Goal: Task Accomplishment & Management: Complete application form

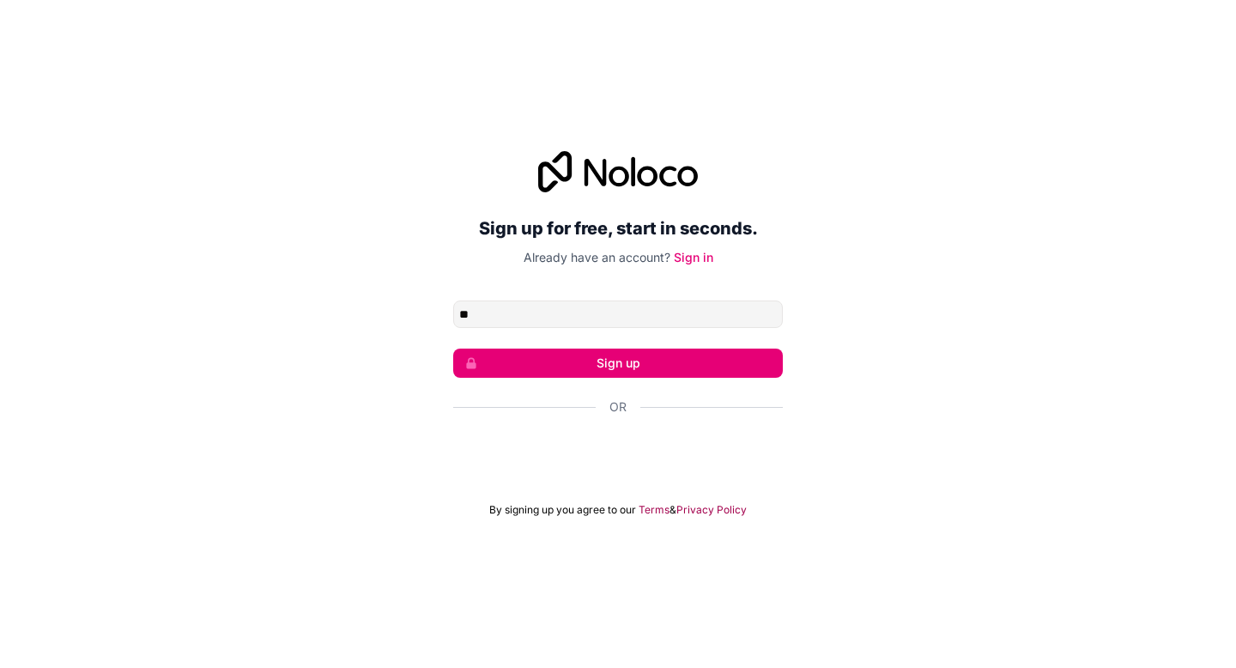
type input "**********"
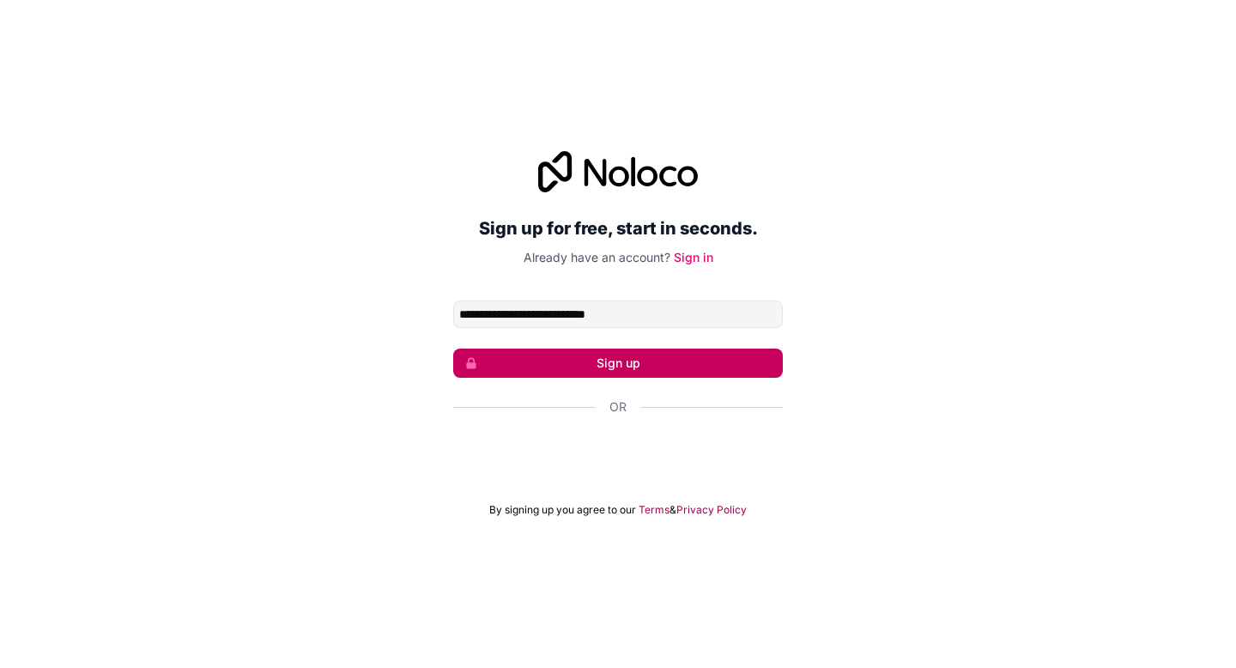
click at [604, 376] on button "Sign up" at bounding box center [618, 363] width 330 height 29
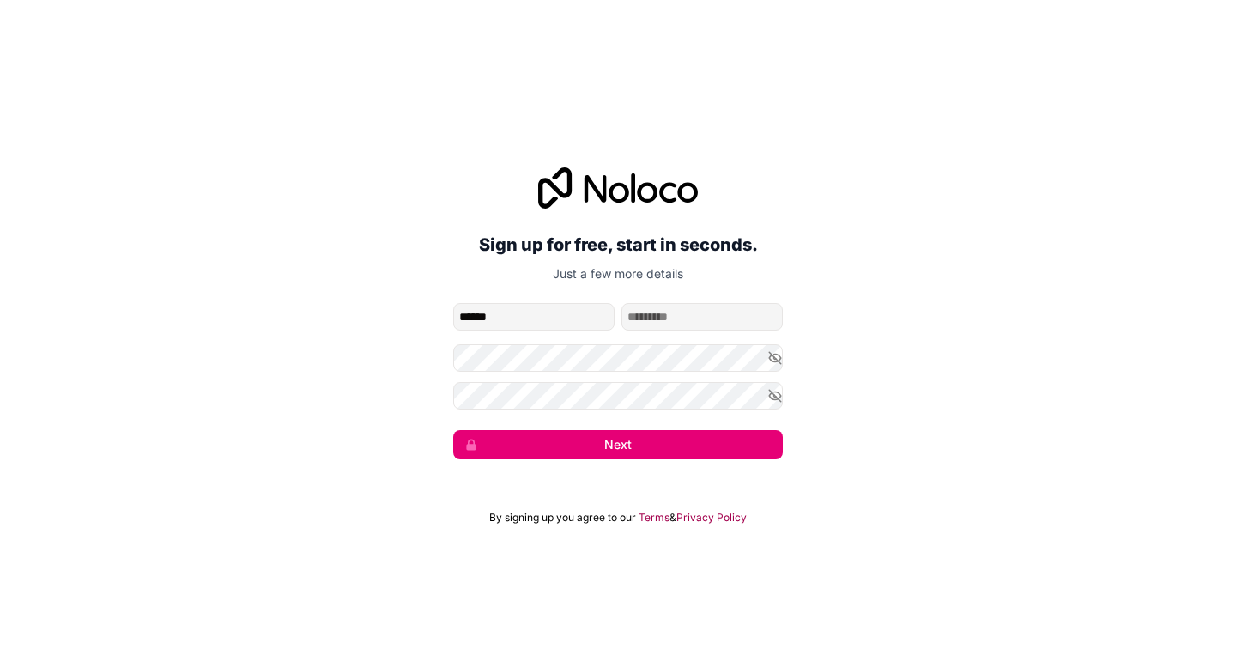
type input "*****"
click at [713, 321] on input "family-name" at bounding box center [702, 316] width 161 height 27
type input "*********"
click at [769, 358] on icon "button" at bounding box center [775, 358] width 12 height 8
click at [769, 356] on icon "button" at bounding box center [775, 359] width 12 height 8
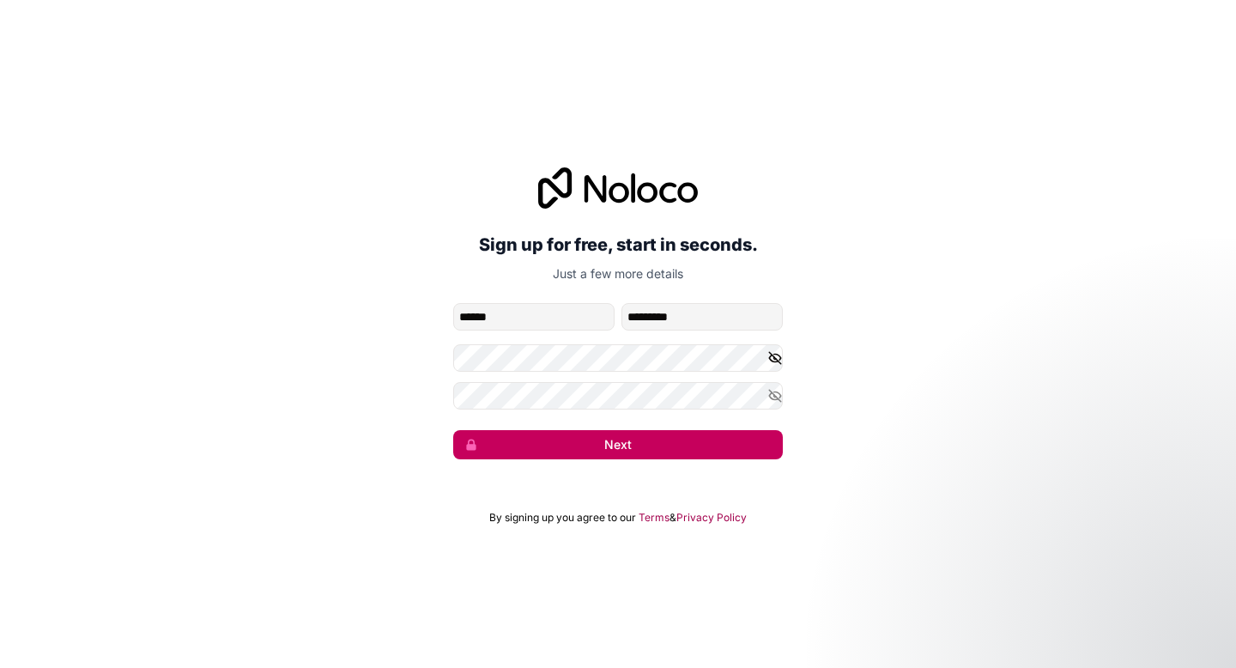
click at [700, 449] on button "Next" at bounding box center [618, 444] width 330 height 29
click at [598, 439] on button "Next" at bounding box center [618, 444] width 330 height 29
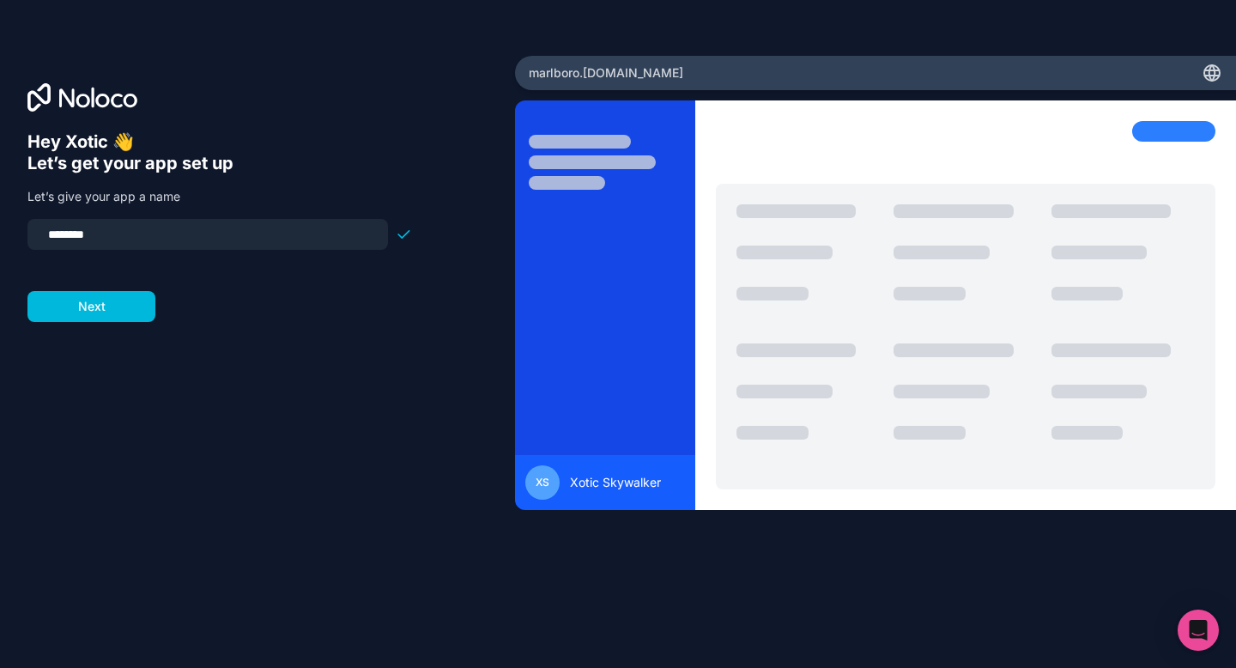
click at [339, 241] on input "********" at bounding box center [208, 234] width 340 height 24
type input "**********"
click at [124, 295] on button "Next" at bounding box center [91, 306] width 128 height 31
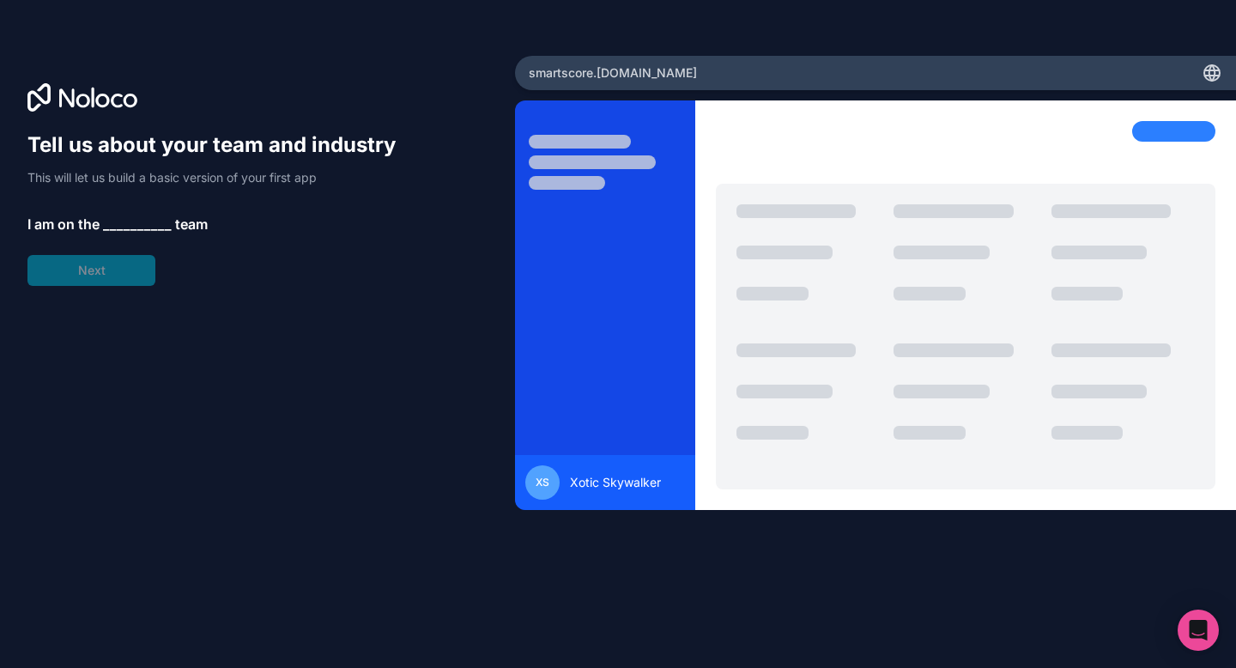
click at [137, 230] on span "__________" at bounding box center [137, 224] width 69 height 21
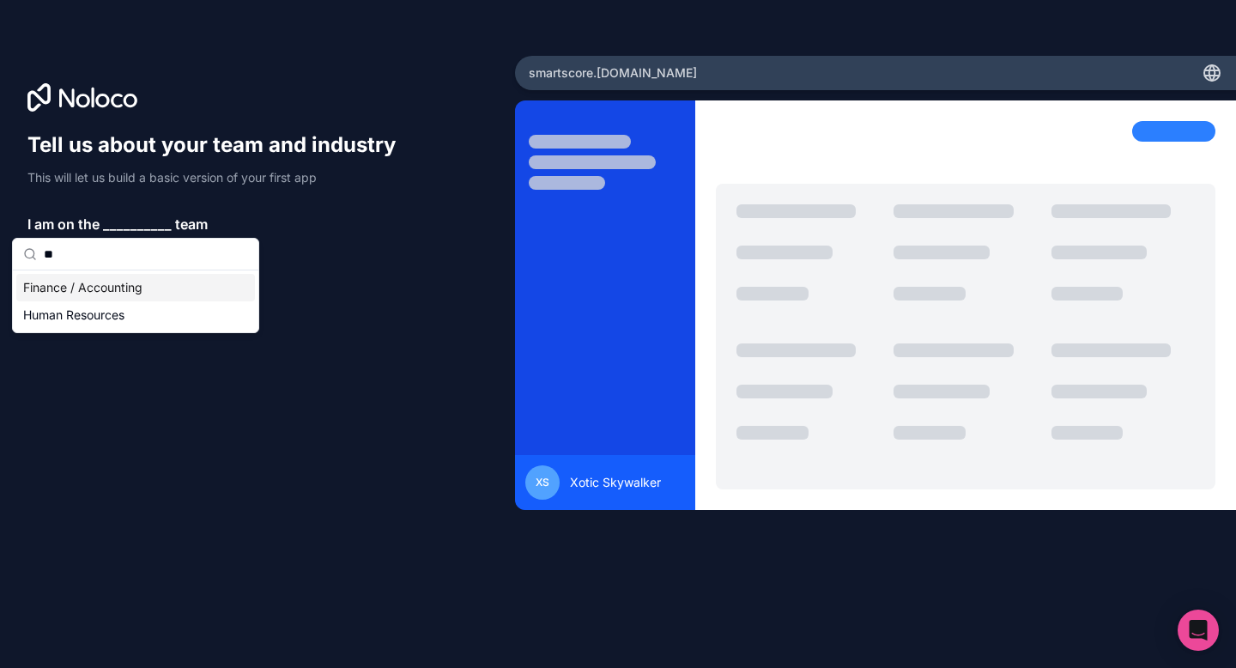
type input "*"
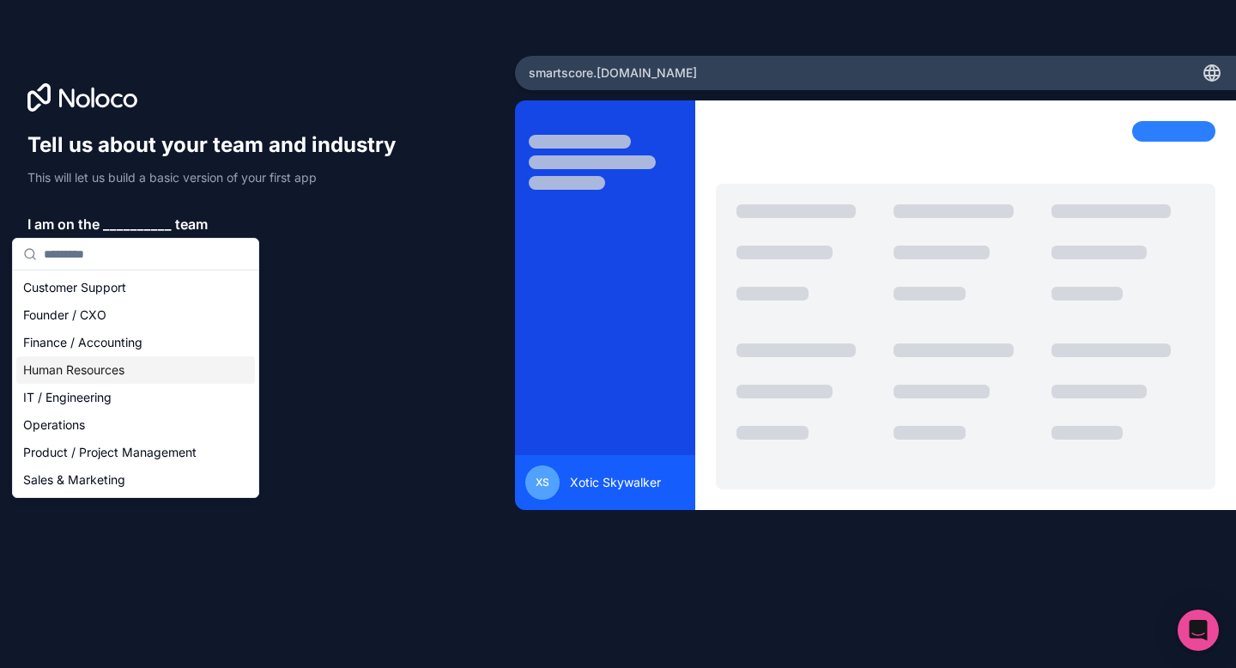
click at [100, 363] on div "Human Resources" at bounding box center [135, 369] width 239 height 27
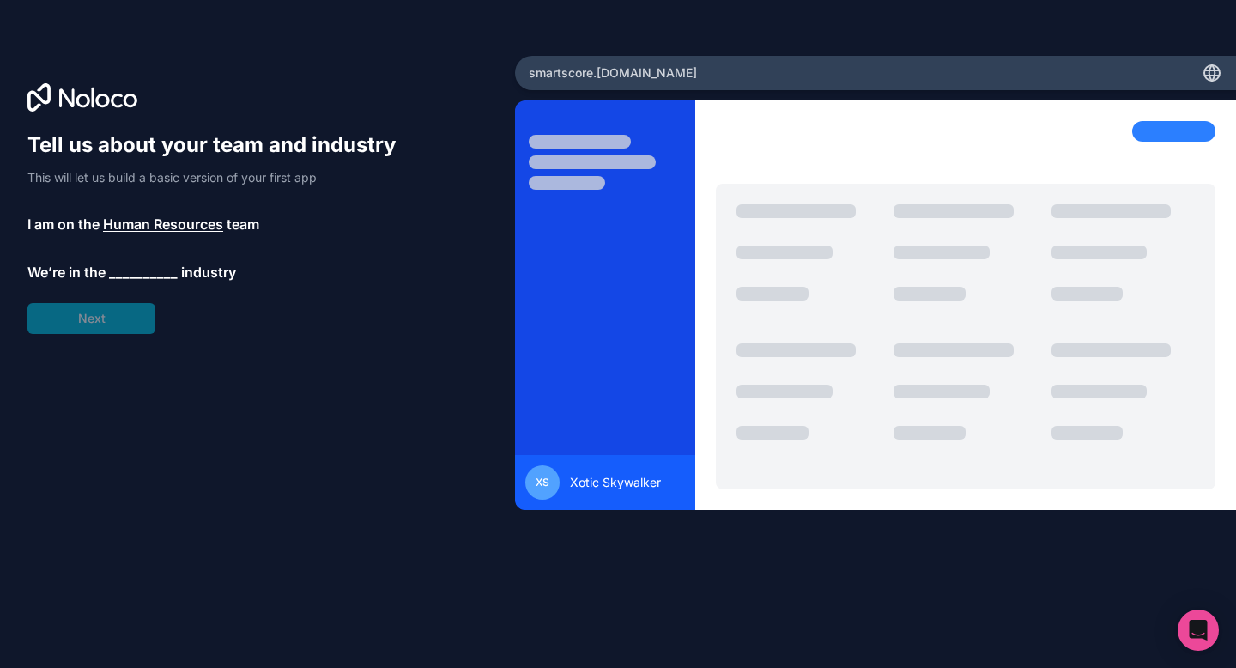
click at [174, 226] on span "Human Resources" at bounding box center [163, 224] width 120 height 21
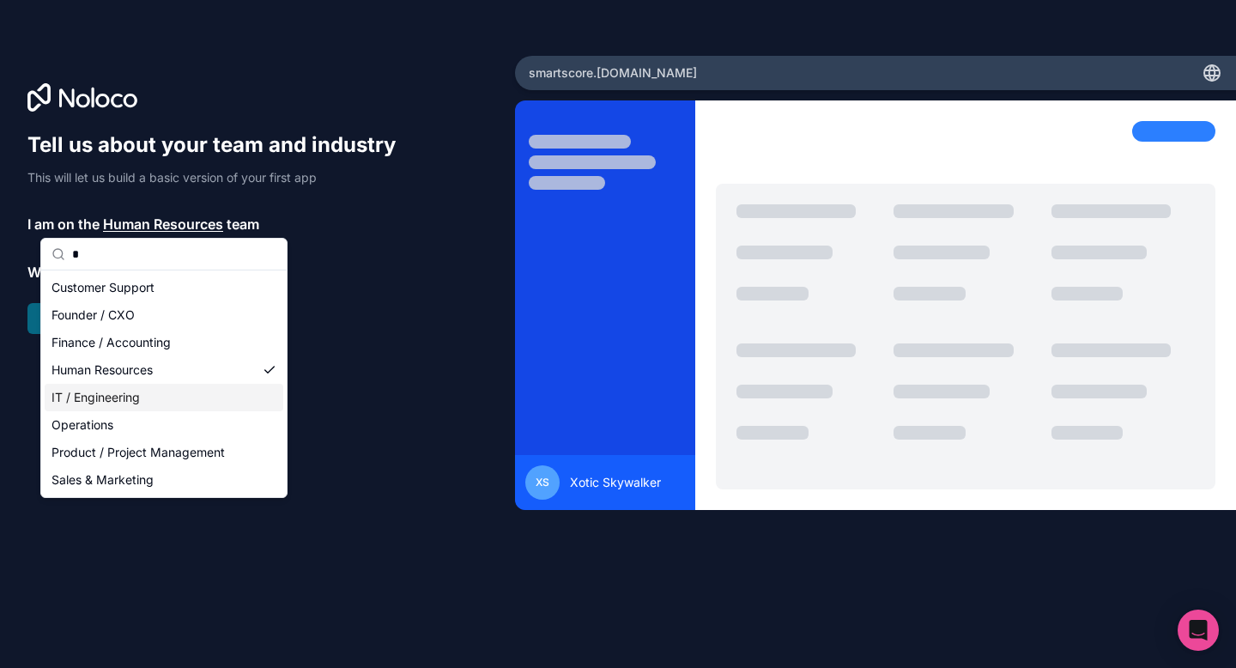
type input "*"
click at [147, 393] on div "IT / Engineering" at bounding box center [164, 397] width 239 height 27
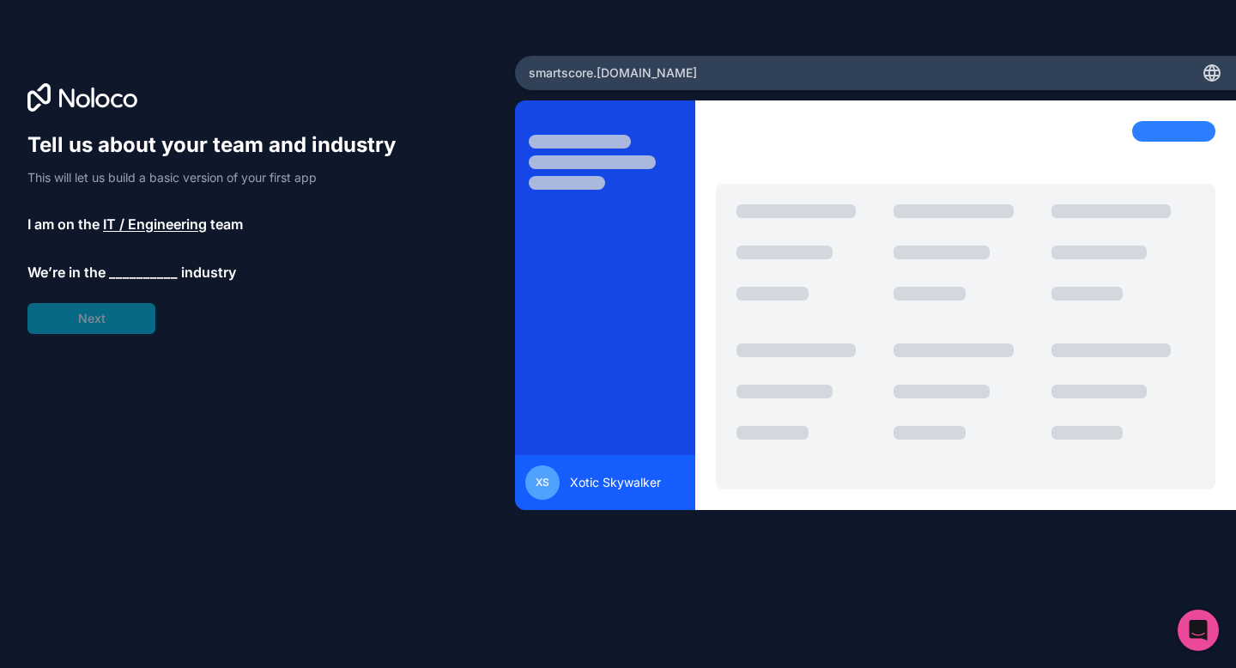
click at [128, 267] on span "__________" at bounding box center [143, 272] width 69 height 21
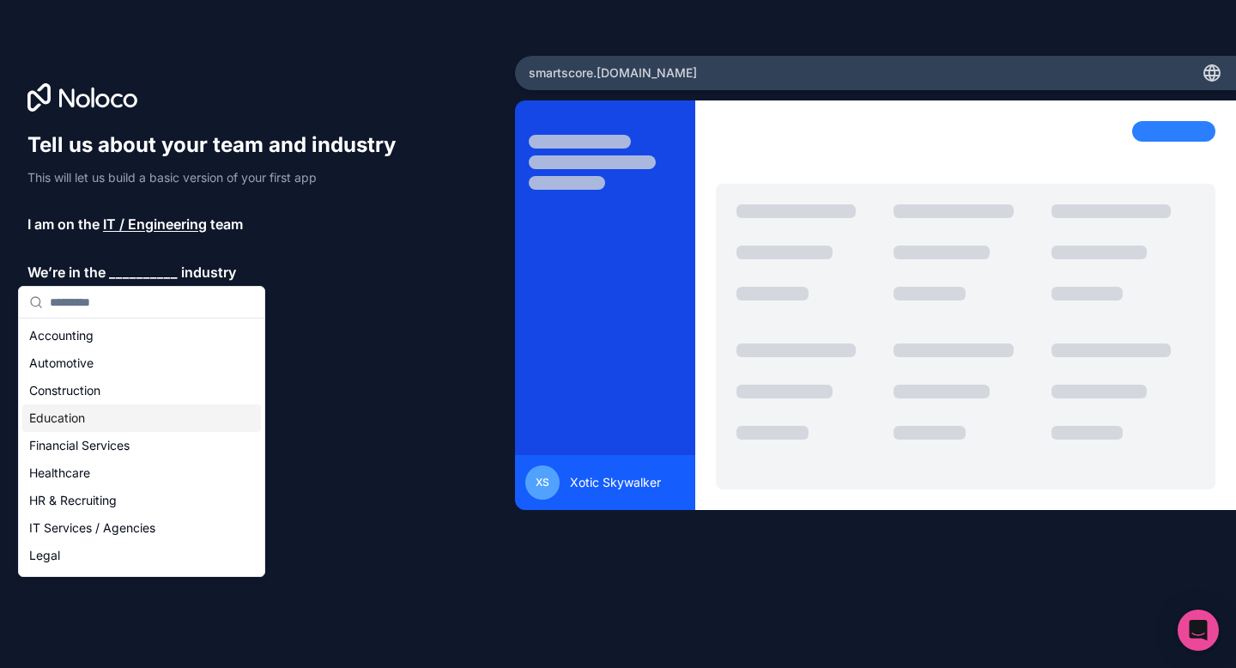
click at [130, 431] on div "Education" at bounding box center [141, 417] width 239 height 27
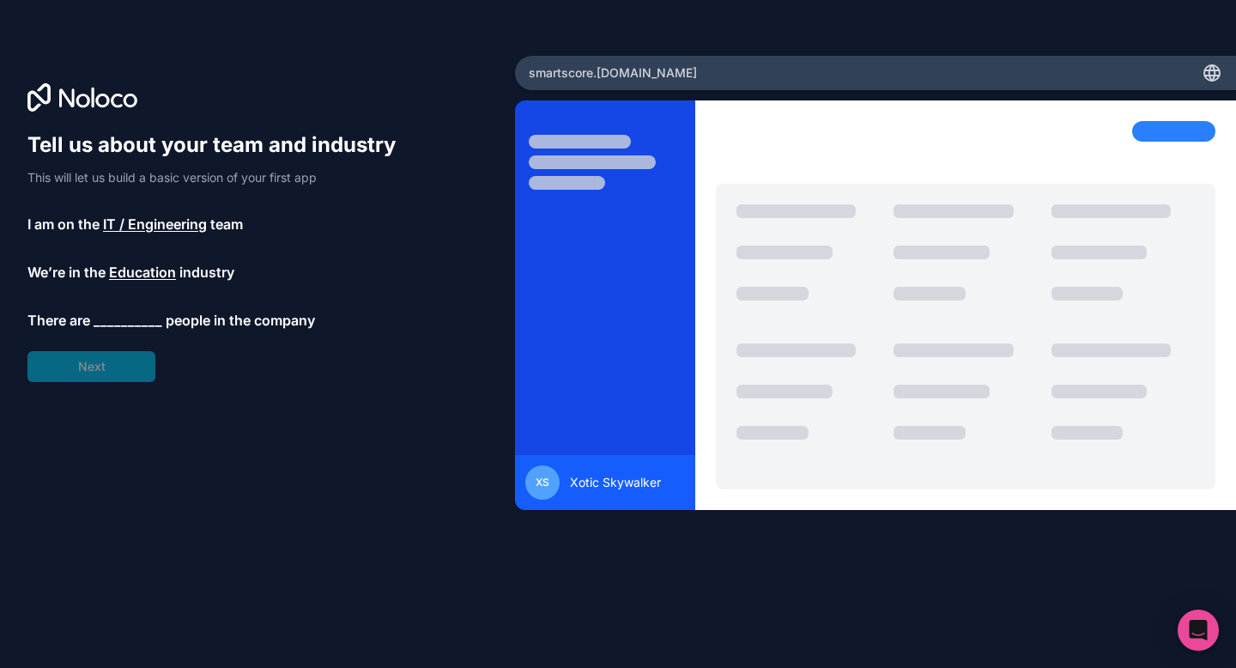
click at [130, 321] on span "__________" at bounding box center [128, 320] width 69 height 21
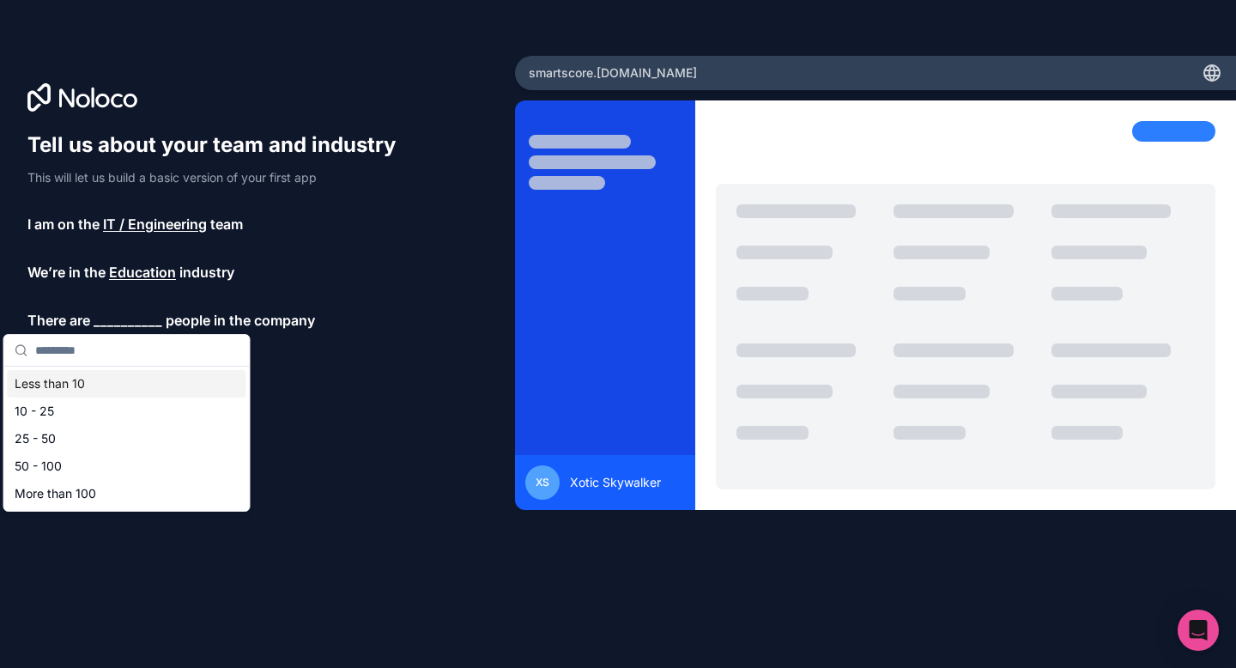
click at [154, 364] on input "text" at bounding box center [137, 350] width 204 height 31
click at [153, 377] on div "Less than 10" at bounding box center [127, 383] width 239 height 27
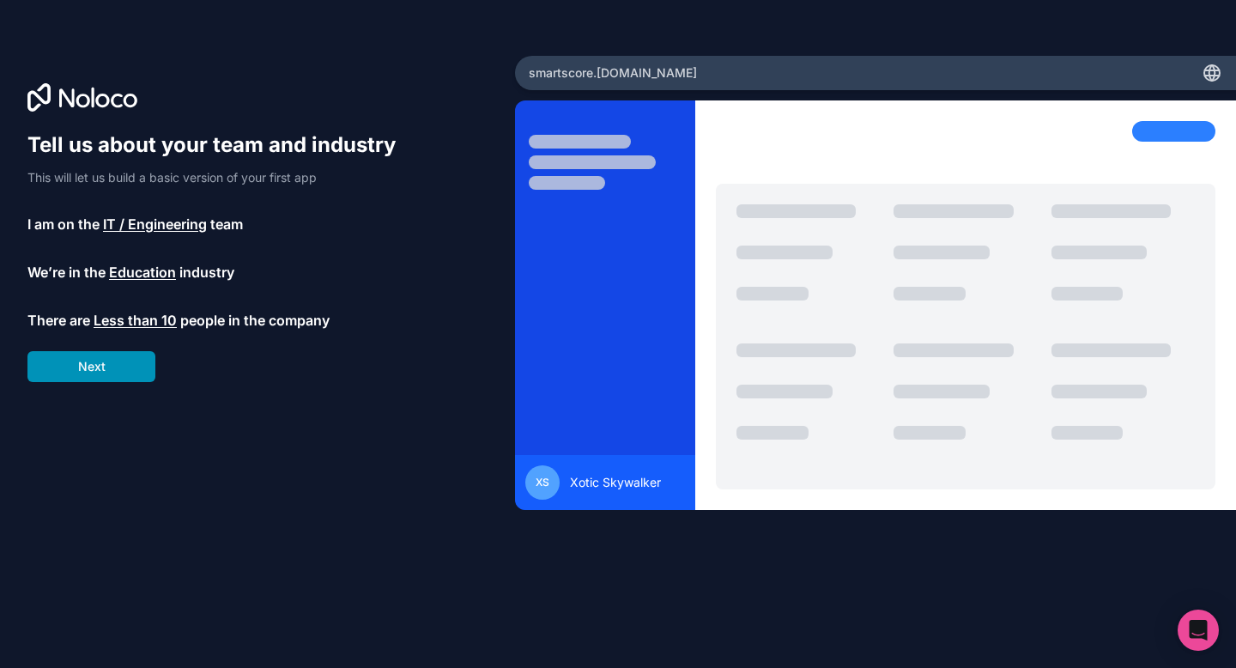
click at [149, 371] on button "Next" at bounding box center [91, 366] width 128 height 31
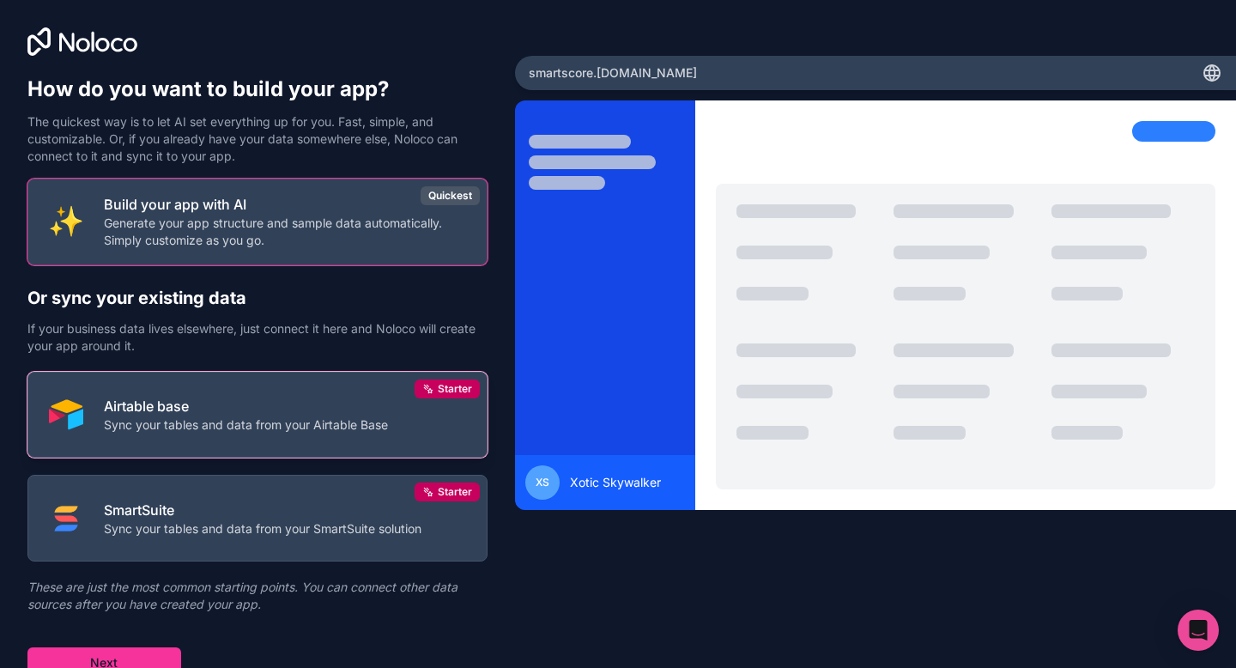
scroll to position [10, 0]
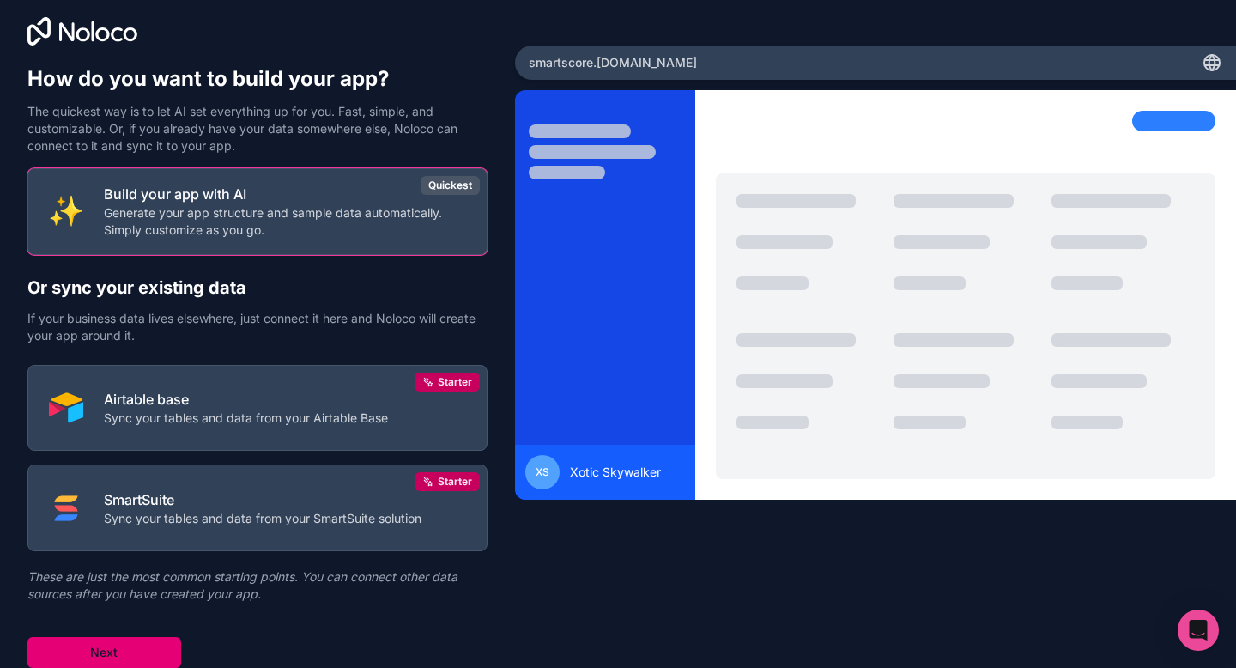
click at [157, 647] on button "Next" at bounding box center [104, 652] width 154 height 31
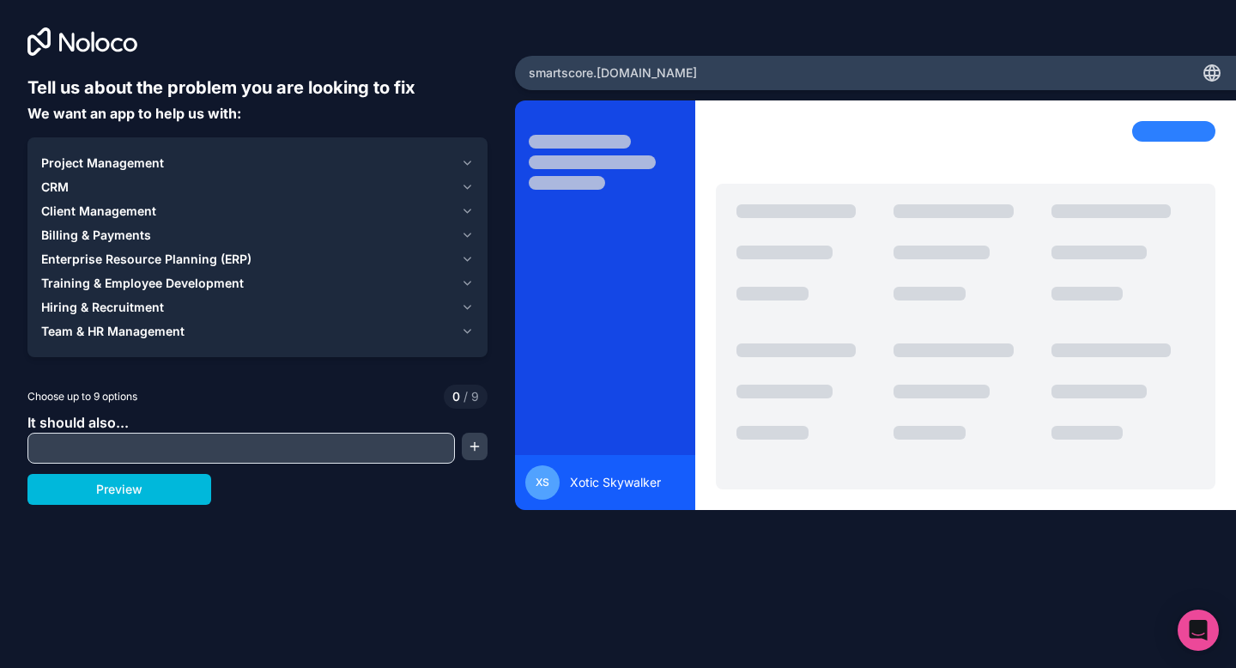
click at [200, 444] on input "text" at bounding box center [241, 448] width 419 height 24
click at [470, 229] on icon "button" at bounding box center [467, 235] width 13 height 14
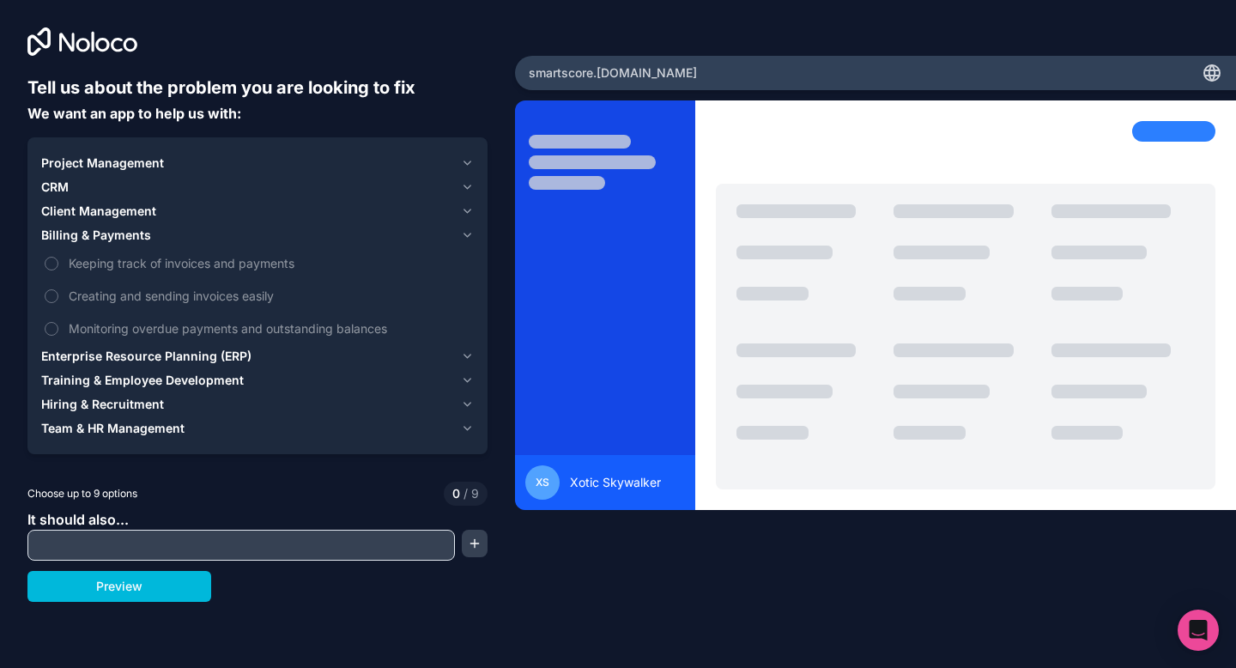
click at [470, 229] on icon "button" at bounding box center [467, 235] width 13 height 14
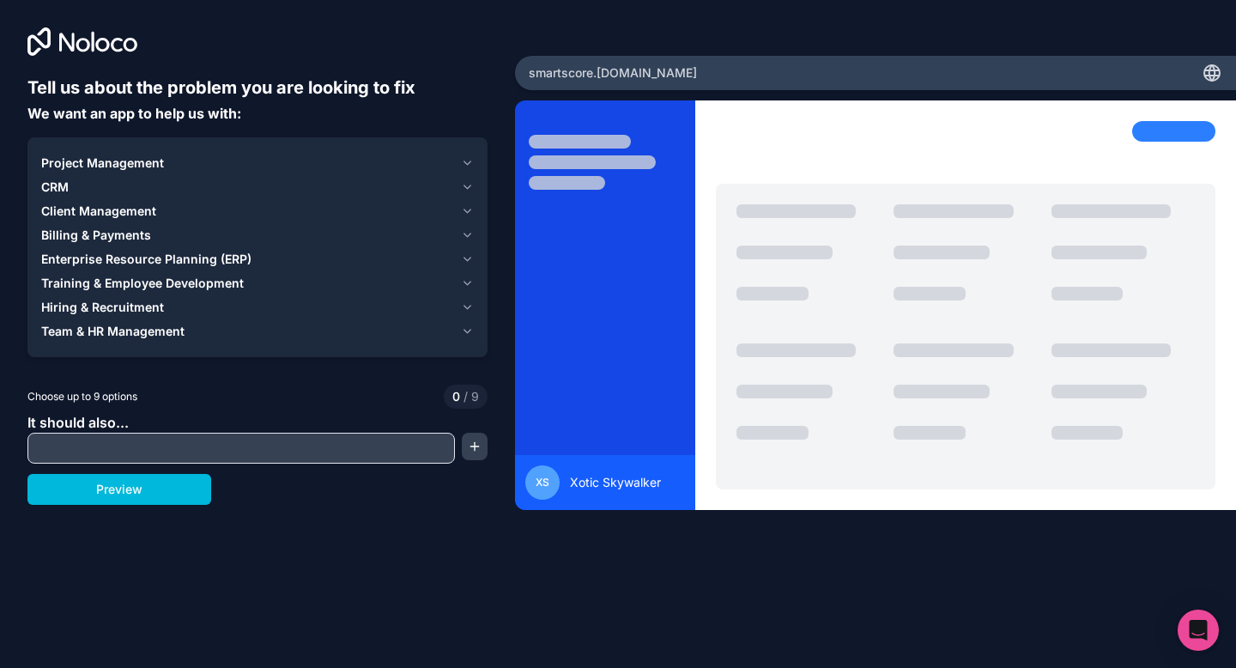
drag, startPoint x: 243, startPoint y: 452, endPoint x: 233, endPoint y: 474, distance: 23.8
click at [233, 474] on div "Tell us about the problem you are looking to fix We want an app to help us with…" at bounding box center [257, 302] width 460 height 453
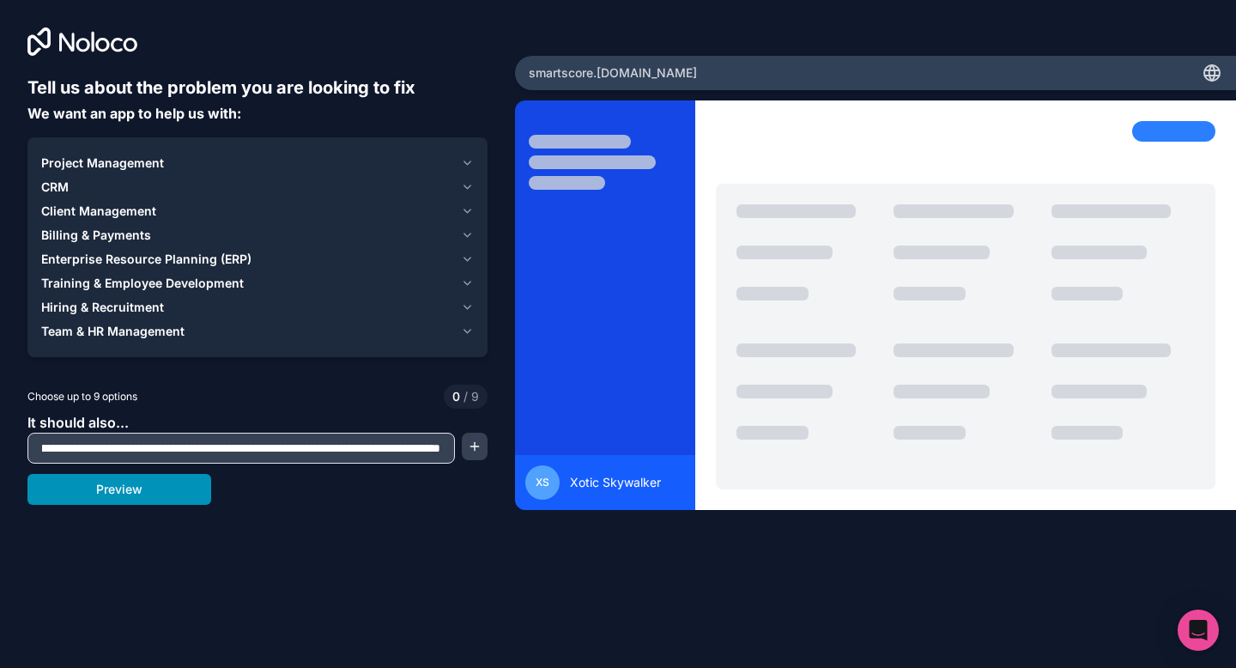
type input "**********"
click at [185, 494] on button "Preview" at bounding box center [119, 489] width 184 height 31
click at [462, 159] on icon "button" at bounding box center [467, 163] width 13 height 14
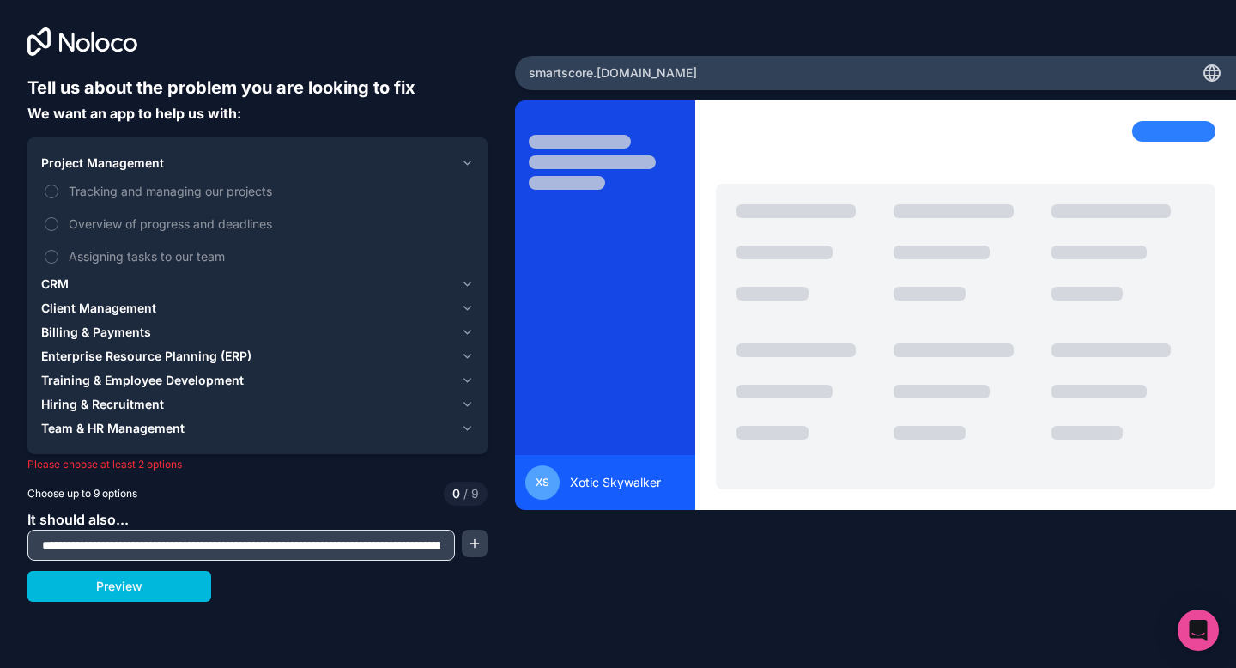
click at [136, 224] on span "Overview of progress and deadlines" at bounding box center [270, 224] width 402 height 18
click at [58, 224] on button "Overview of progress and deadlines" at bounding box center [52, 224] width 14 height 14
click at [144, 223] on span "Overview of progress and deadlines" at bounding box center [270, 224] width 402 height 18
click at [58, 223] on button "Overview of progress and deadlines" at bounding box center [52, 224] width 14 height 14
click at [113, 255] on span "Assigning tasks to our team" at bounding box center [270, 256] width 402 height 18
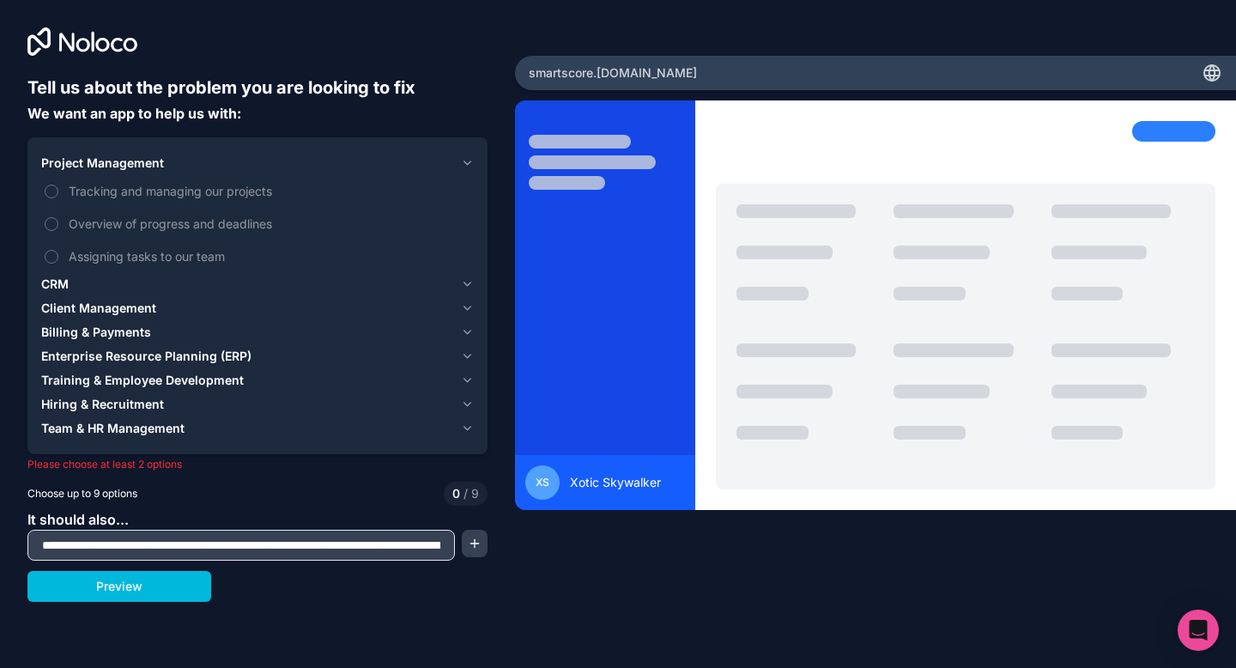
click at [58, 255] on button "Assigning tasks to our team" at bounding box center [52, 257] width 14 height 14
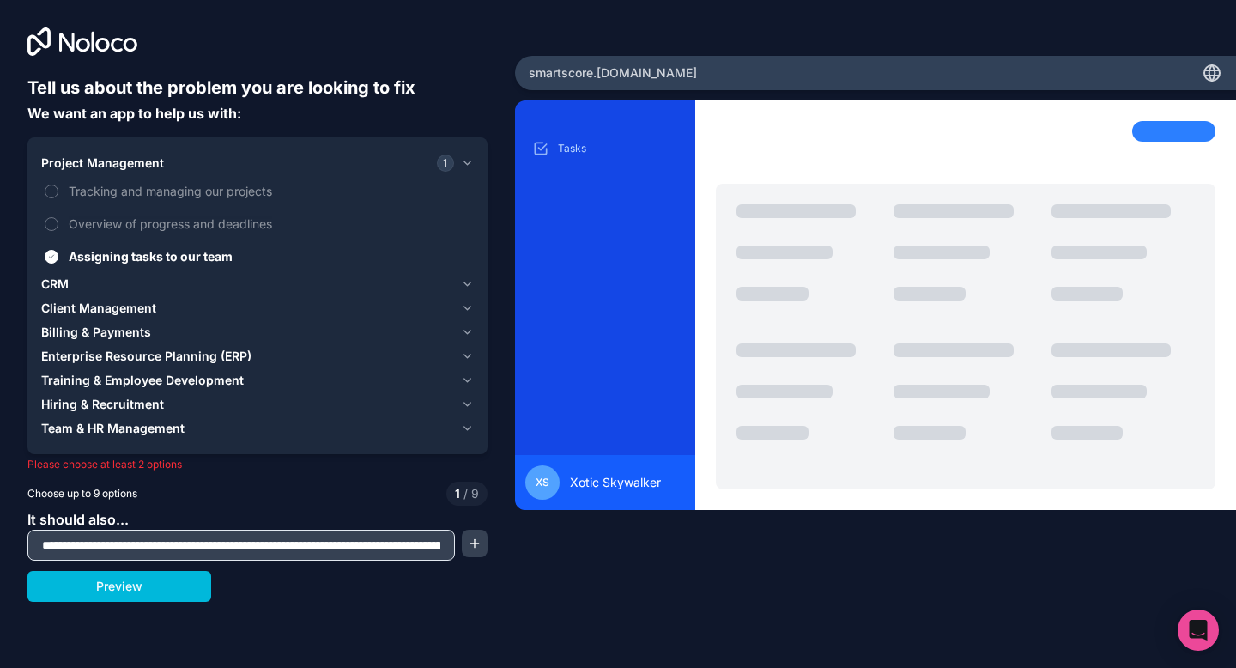
click at [92, 276] on div "CRM" at bounding box center [247, 284] width 413 height 17
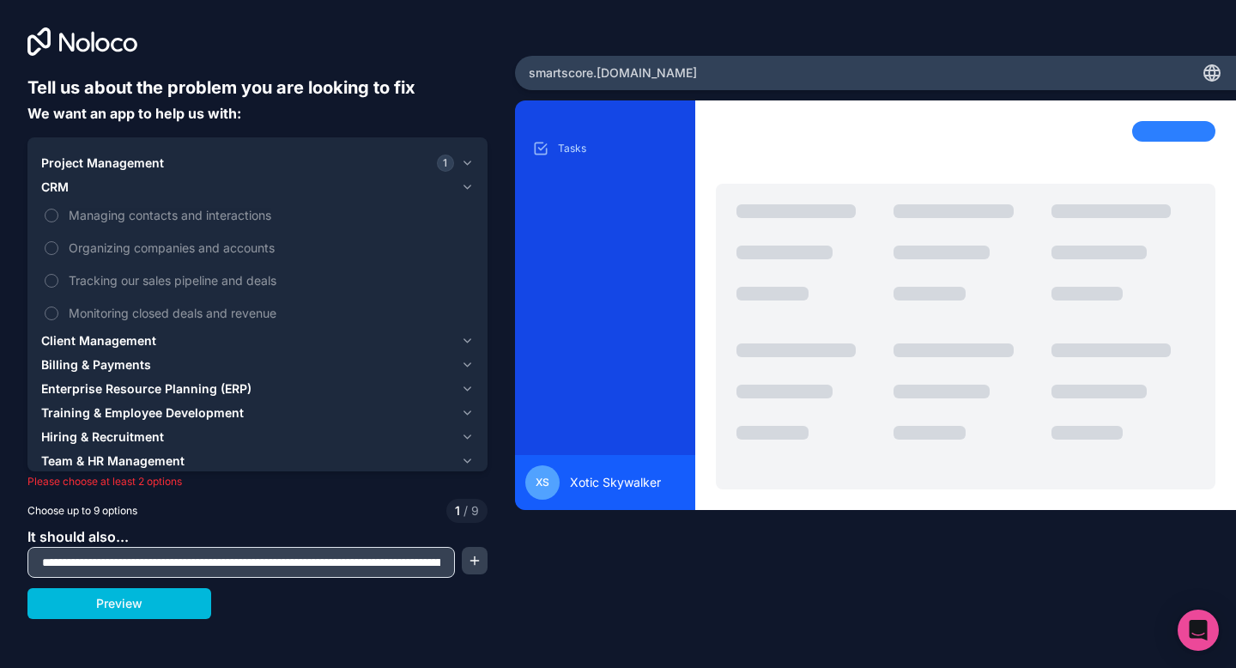
click at [107, 190] on div "CRM" at bounding box center [247, 187] width 413 height 17
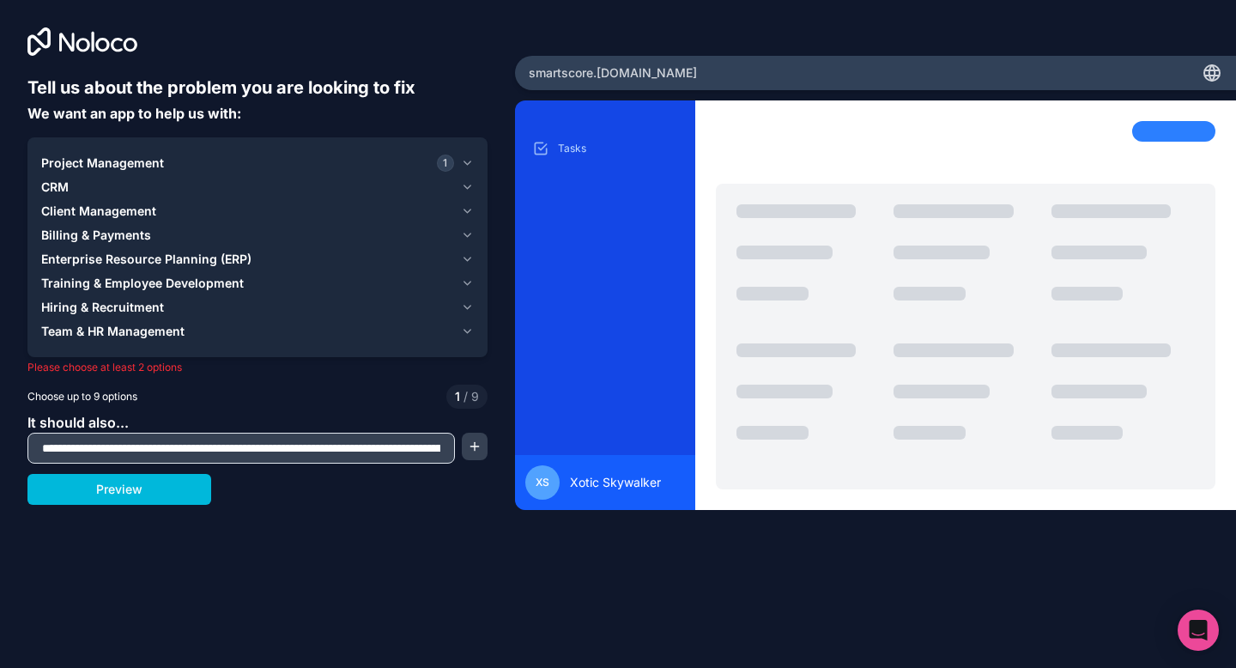
click at [167, 336] on span "Team & HR Management" at bounding box center [112, 331] width 143 height 17
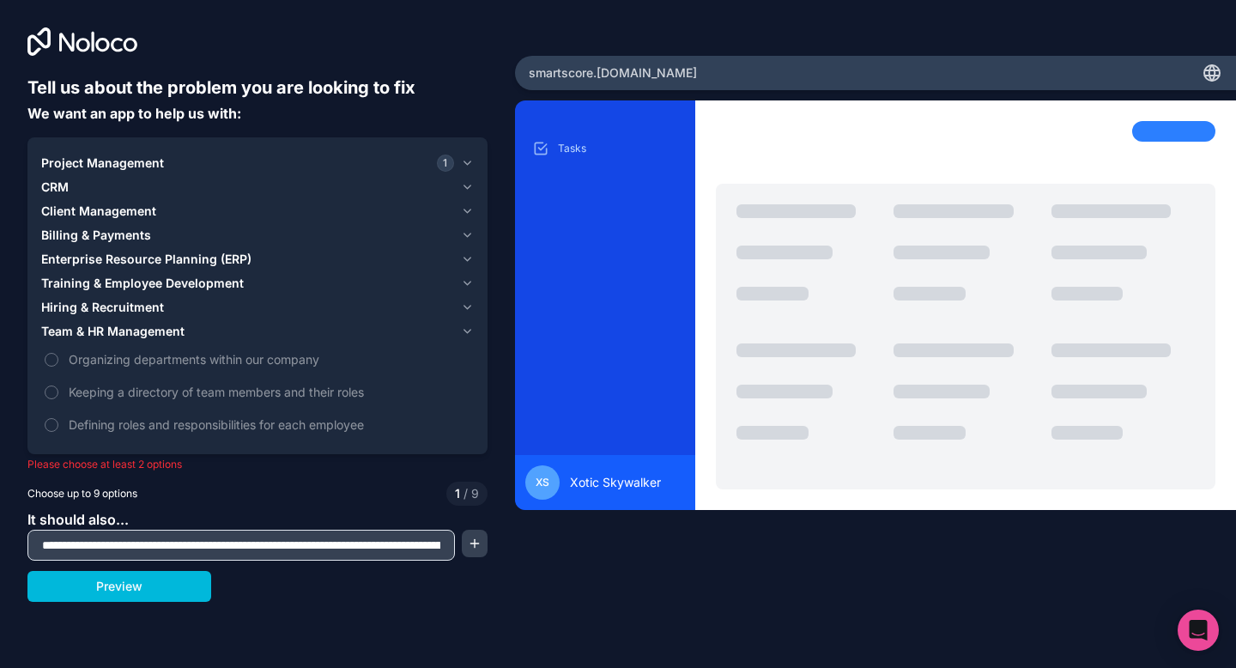
click at [216, 429] on span "Defining roles and responsibilities for each employee" at bounding box center [270, 425] width 402 height 18
click at [58, 429] on button "Defining roles and responsibilities for each employee" at bounding box center [52, 425] width 14 height 14
click at [205, 425] on span "Defining roles and responsibilities for each employee" at bounding box center [270, 425] width 402 height 18
click at [58, 425] on button "Defining roles and responsibilities for each employee" at bounding box center [52, 425] width 14 height 14
click at [198, 391] on span "Keeping a directory of team members and their roles" at bounding box center [270, 392] width 402 height 18
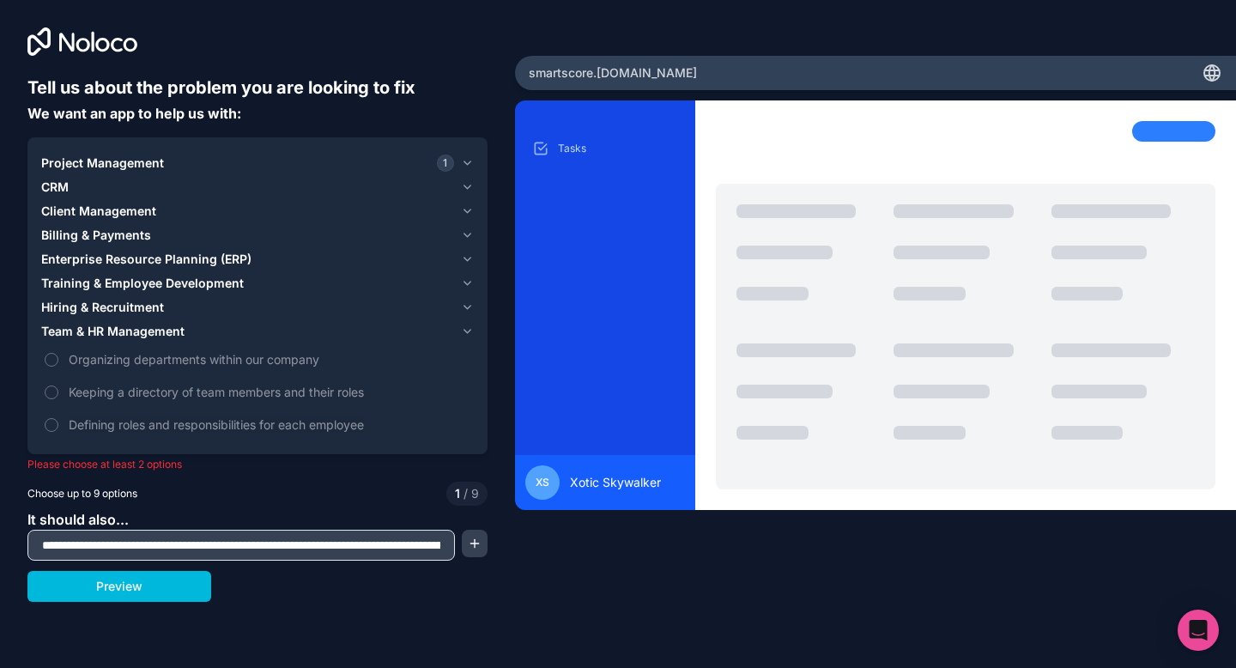
click at [58, 391] on button "Keeping a directory of team members and their roles" at bounding box center [52, 392] width 14 height 14
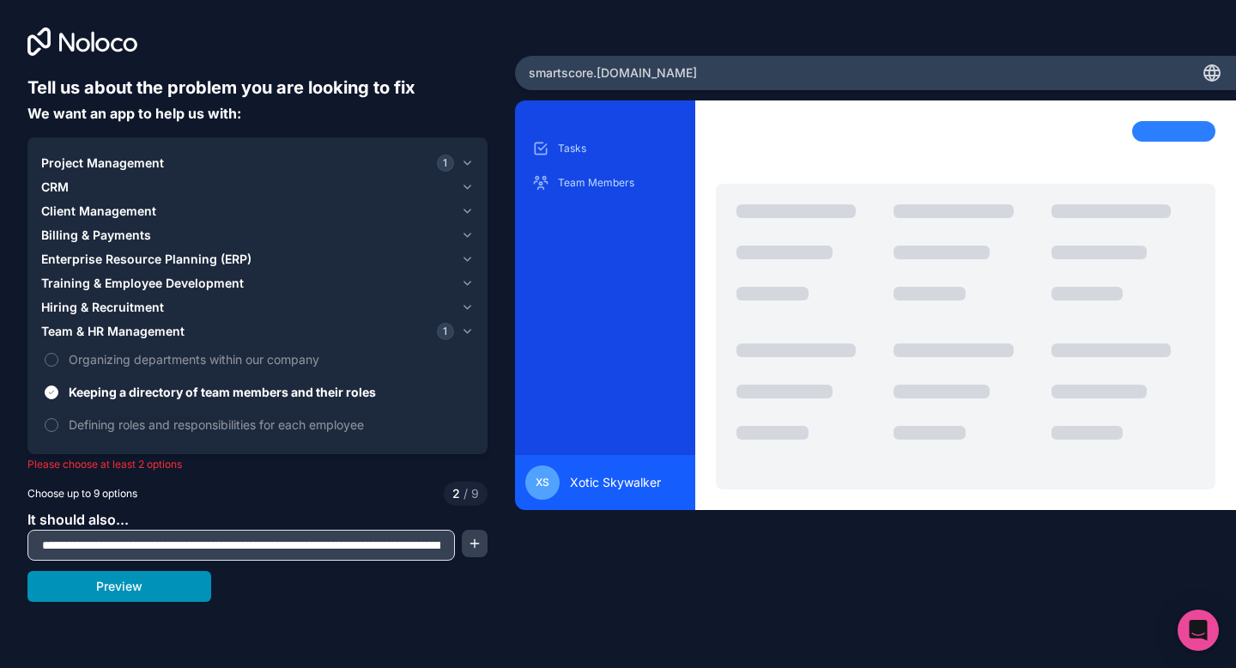
click at [158, 594] on button "Preview" at bounding box center [119, 586] width 184 height 31
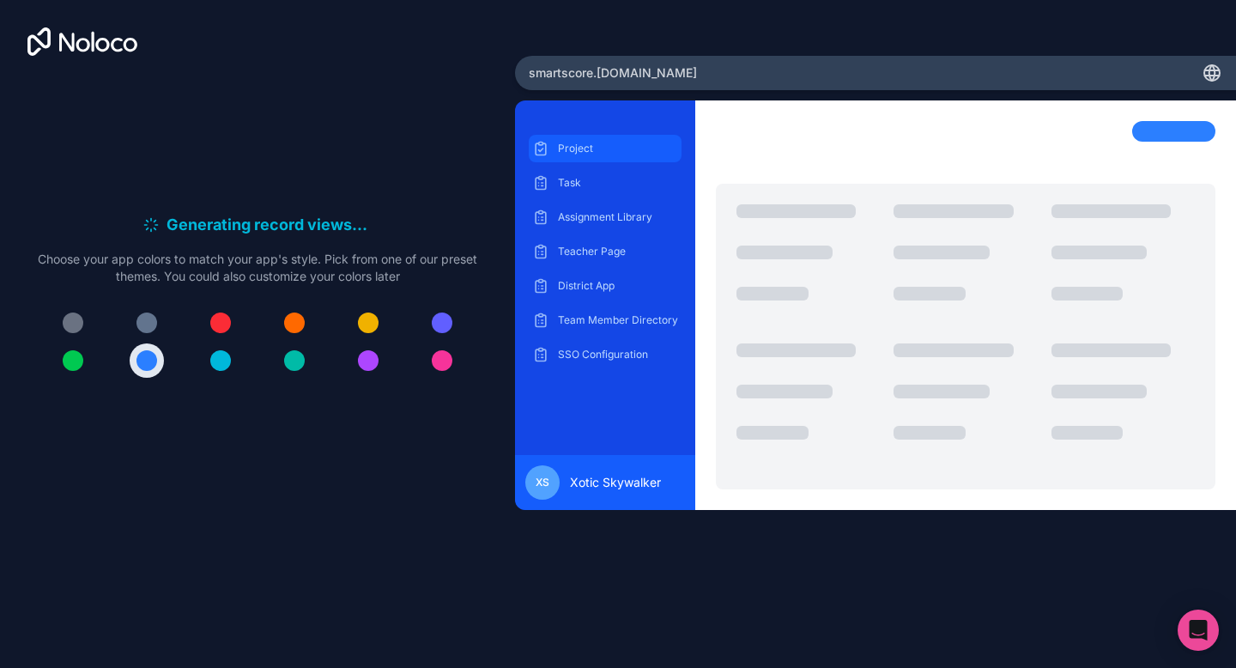
click at [586, 145] on p "Project" at bounding box center [618, 149] width 120 height 14
click at [588, 167] on div "Project Task Assignment Library Teacher Page District App Team Member Directory…" at bounding box center [605, 252] width 153 height 234
